Goal: Task Accomplishment & Management: Manage account settings

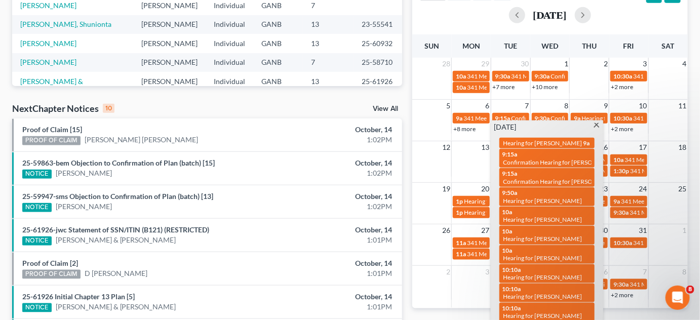
scroll to position [230, 0]
click at [542, 293] on span "Hearing for [PERSON_NAME]" at bounding box center [542, 297] width 79 height 8
select select "Days"
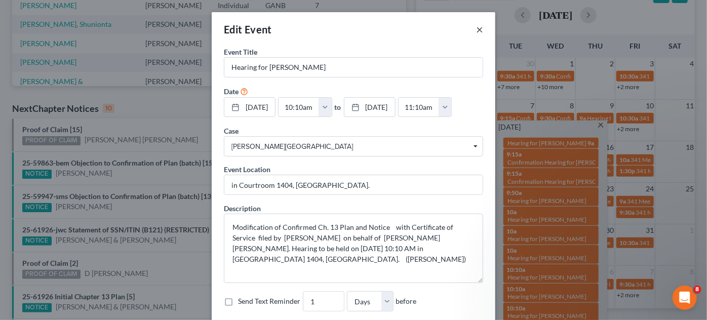
click at [476, 32] on button "×" at bounding box center [479, 29] width 7 height 12
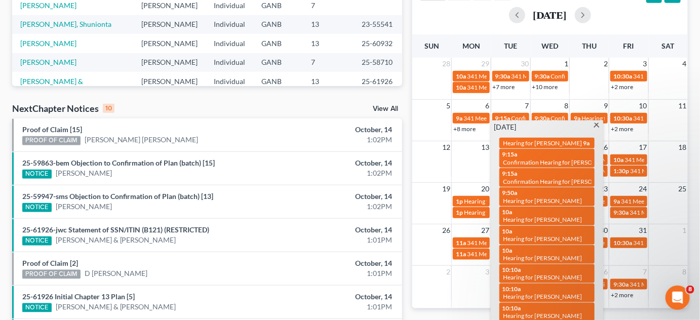
click at [562, 235] on span "Hearing for [PERSON_NAME]" at bounding box center [542, 239] width 79 height 8
select select "Days"
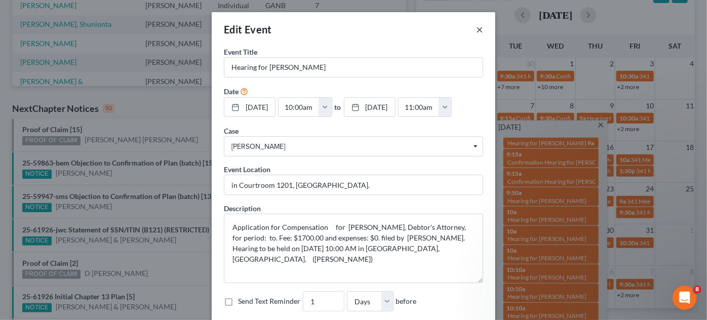
click at [476, 32] on button "×" at bounding box center [479, 29] width 7 height 12
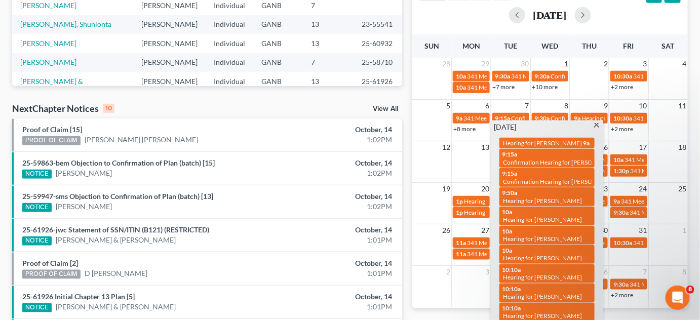
click at [531, 148] on link "9a Hearing for [PERSON_NAME]" at bounding box center [546, 143] width 95 height 11
select select "Days"
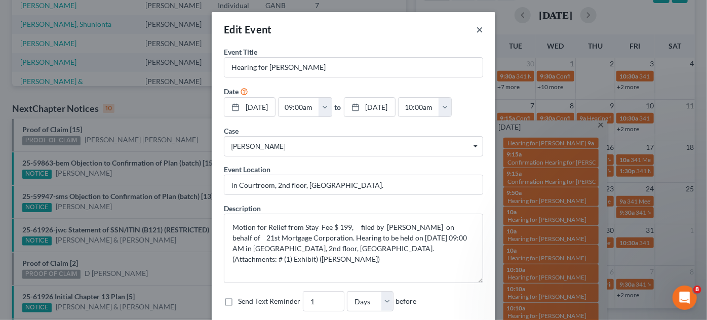
click at [476, 29] on button "×" at bounding box center [479, 29] width 7 height 12
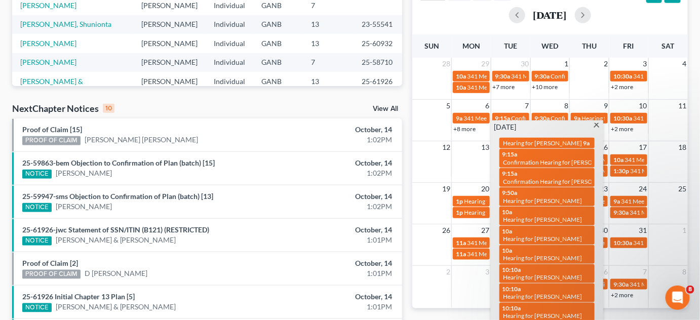
click at [596, 124] on span at bounding box center [597, 126] width 8 height 7
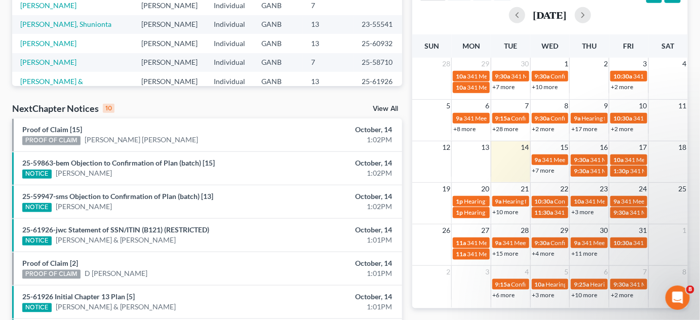
click at [513, 252] on link "+15 more" at bounding box center [506, 254] width 26 height 8
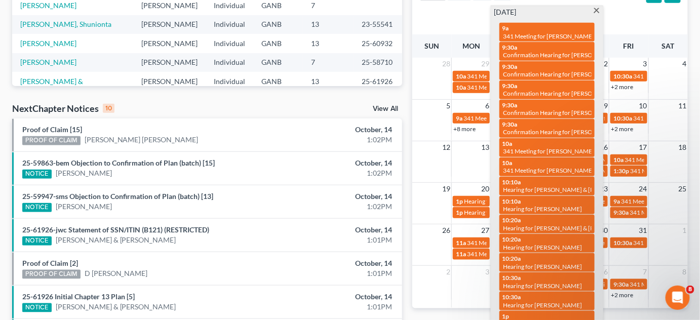
click at [530, 110] on span "Confirmation Hearing for [PERSON_NAME] [PERSON_NAME]" at bounding box center [585, 113] width 165 height 8
select select "Days"
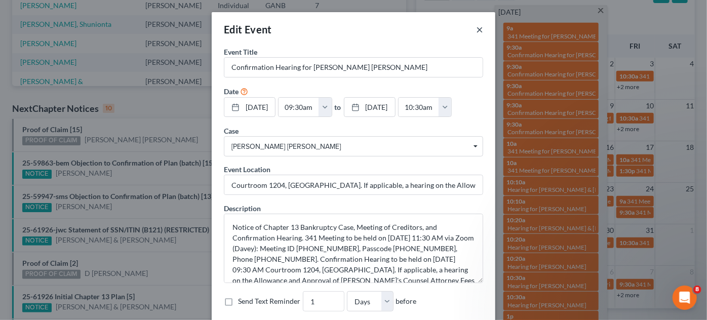
drag, startPoint x: 476, startPoint y: 29, endPoint x: 420, endPoint y: 17, distance: 58.1
click at [476, 28] on button "×" at bounding box center [479, 29] width 7 height 12
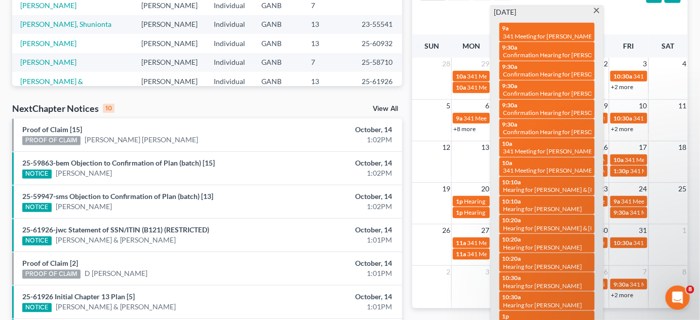
scroll to position [0, 0]
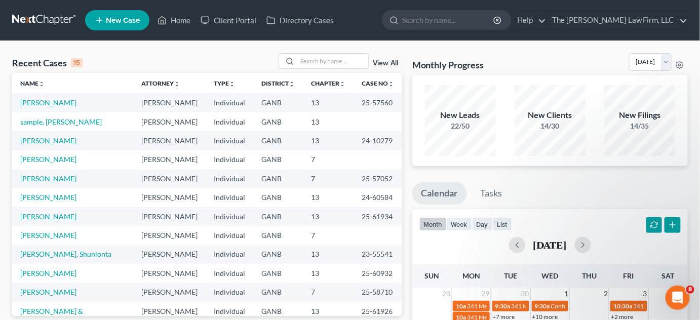
click at [383, 64] on link "View All" at bounding box center [385, 63] width 25 height 7
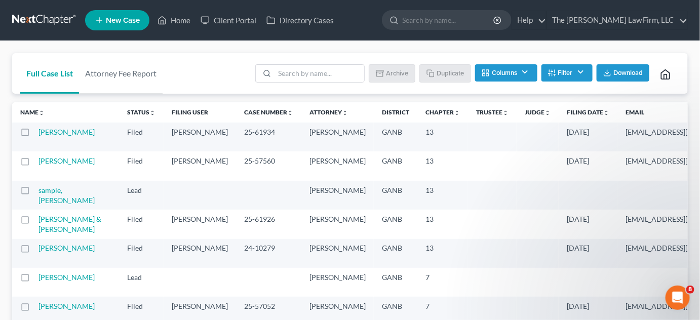
click at [603, 113] on icon "unfold_more" at bounding box center [606, 113] width 6 height 6
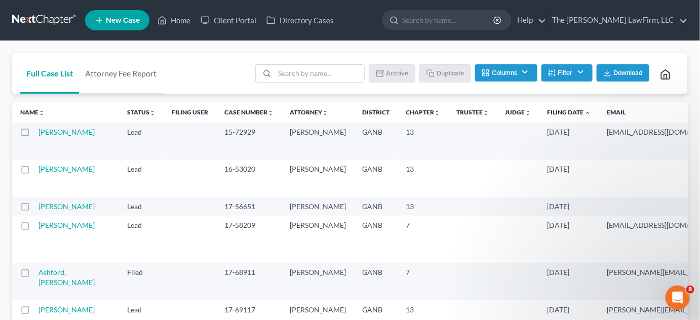
click at [584, 110] on icon "expand_less" at bounding box center [587, 113] width 6 height 6
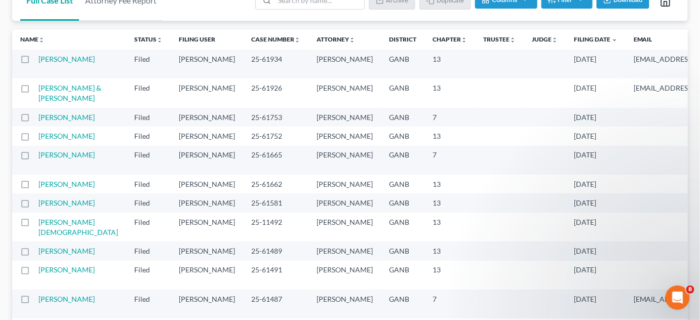
scroll to position [76, 0]
